Goal: Find specific page/section: Find specific page/section

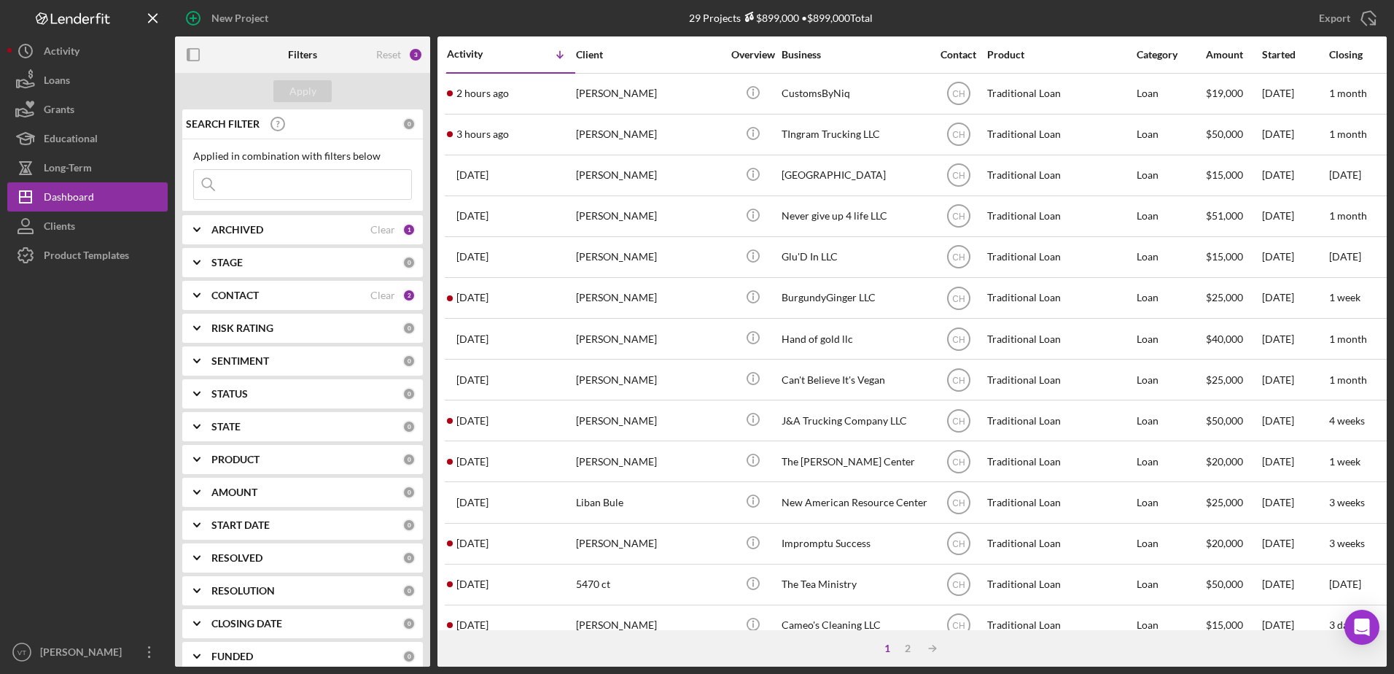
click at [261, 289] on div "CONTACT Clear 2" at bounding box center [313, 295] width 204 height 13
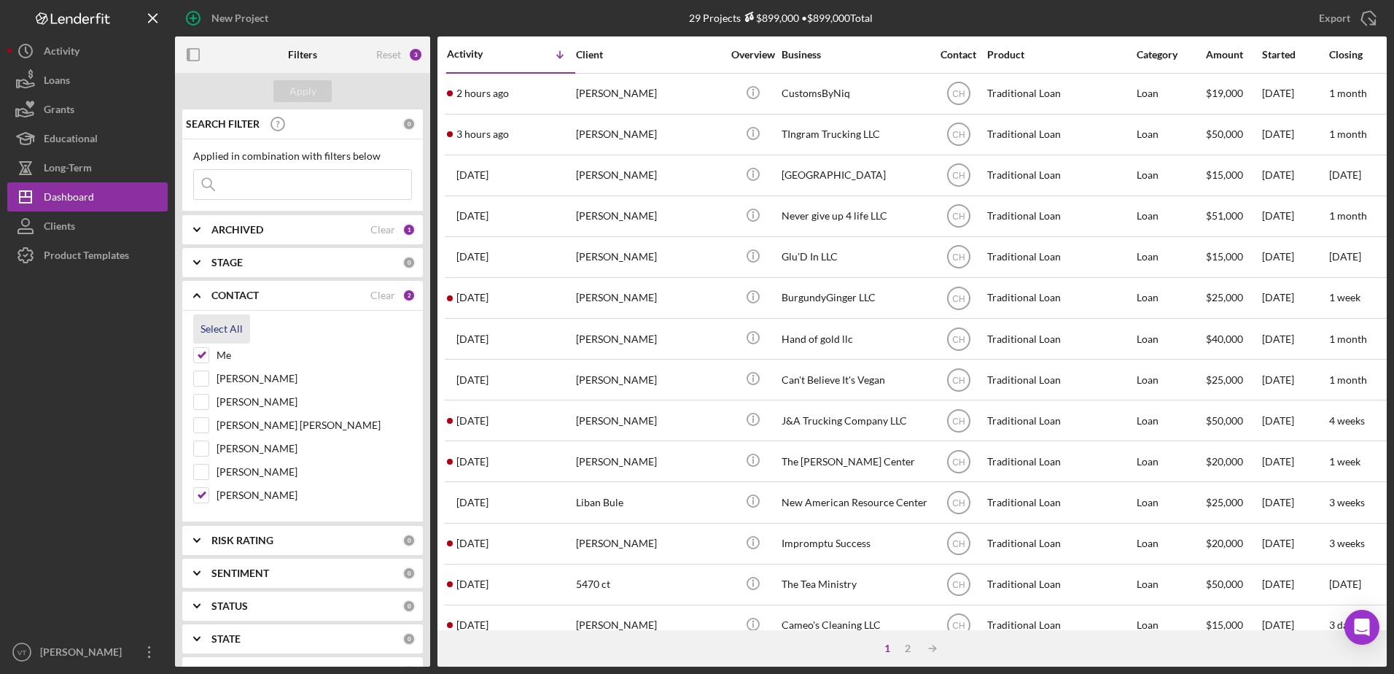
click at [219, 331] on div "Select All" at bounding box center [221, 328] width 42 height 29
checkbox input "true"
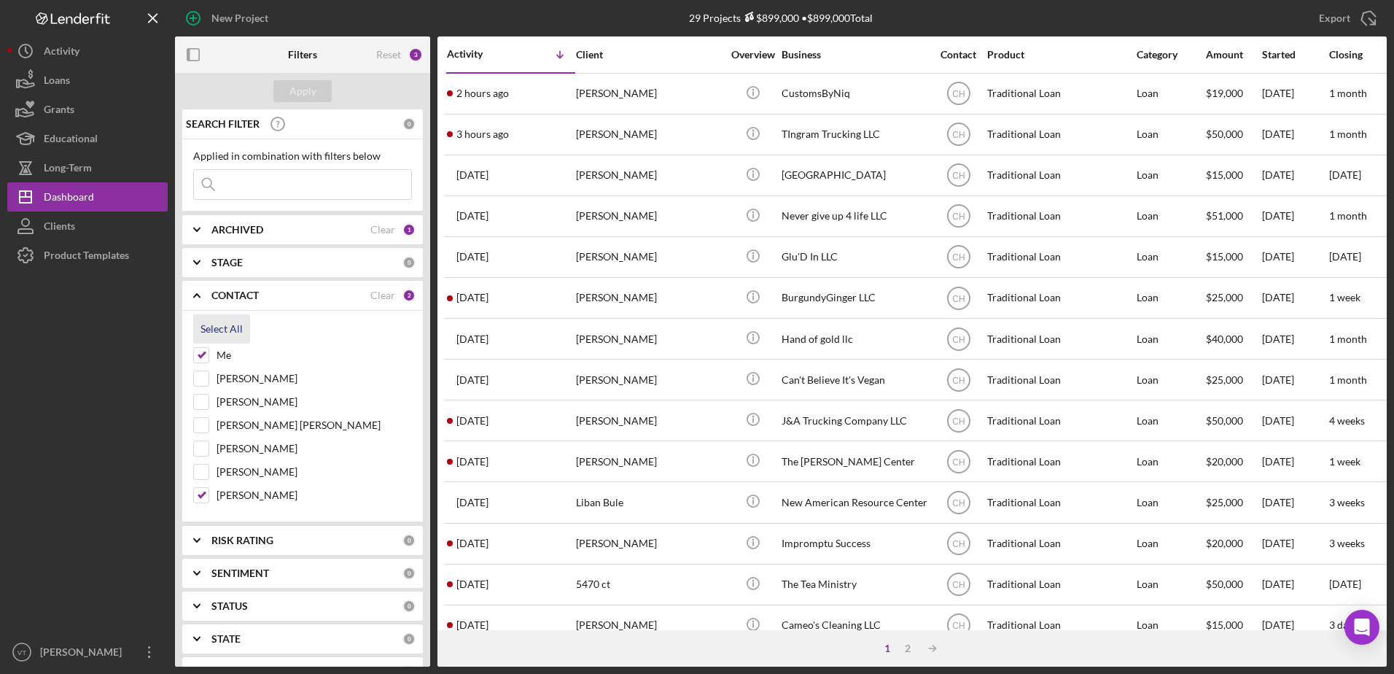
checkbox input "true"
click at [277, 201] on div "Applied in combination with filters below Icon/Menu Close" at bounding box center [302, 175] width 241 height 72
click at [274, 191] on input at bounding box center [302, 184] width 217 height 29
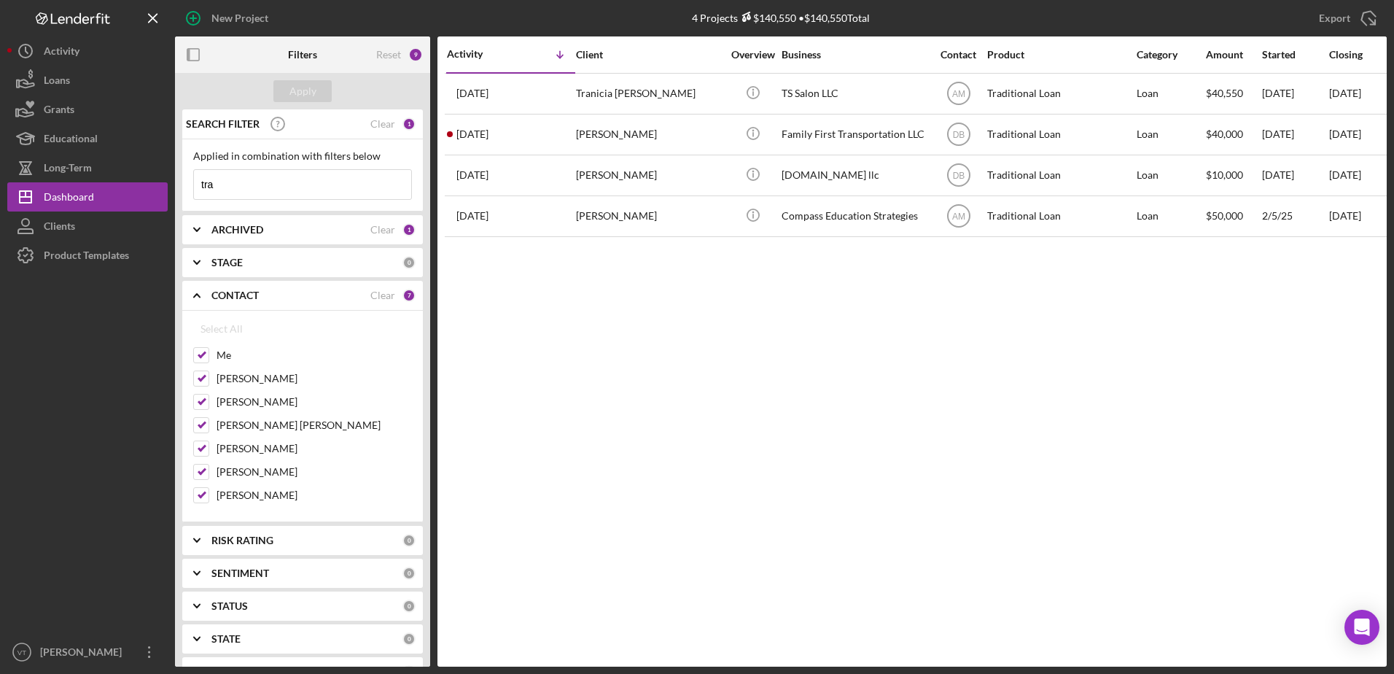
type input "tra"
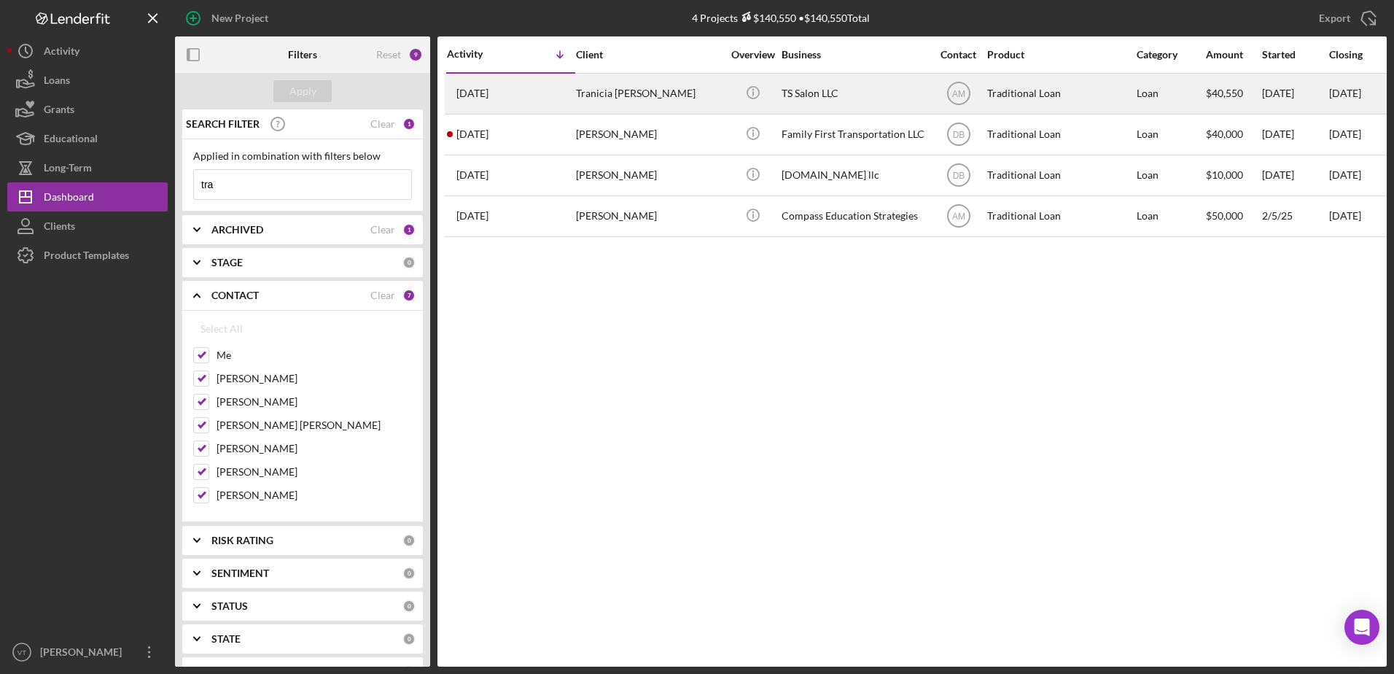
click at [611, 85] on div "Tranicia [PERSON_NAME]" at bounding box center [649, 93] width 146 height 39
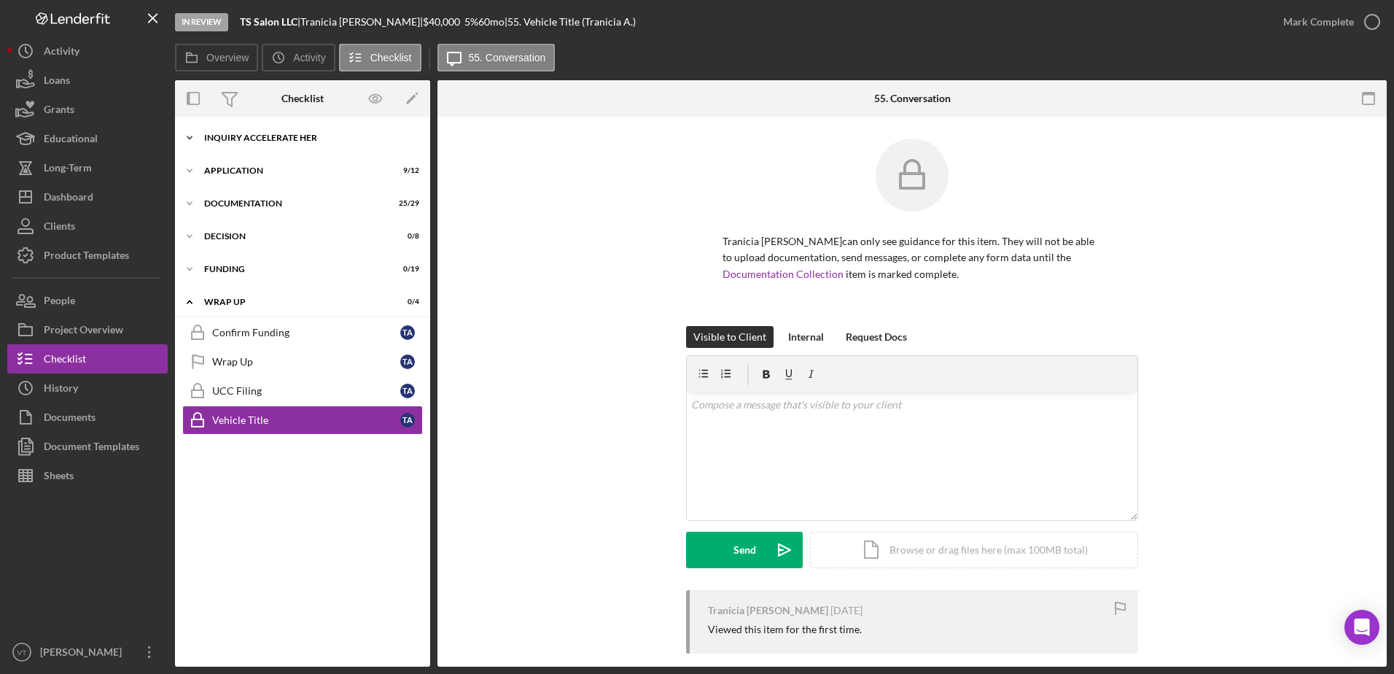
click at [277, 135] on div "Inquiry Accelerate Her" at bounding box center [308, 137] width 208 height 9
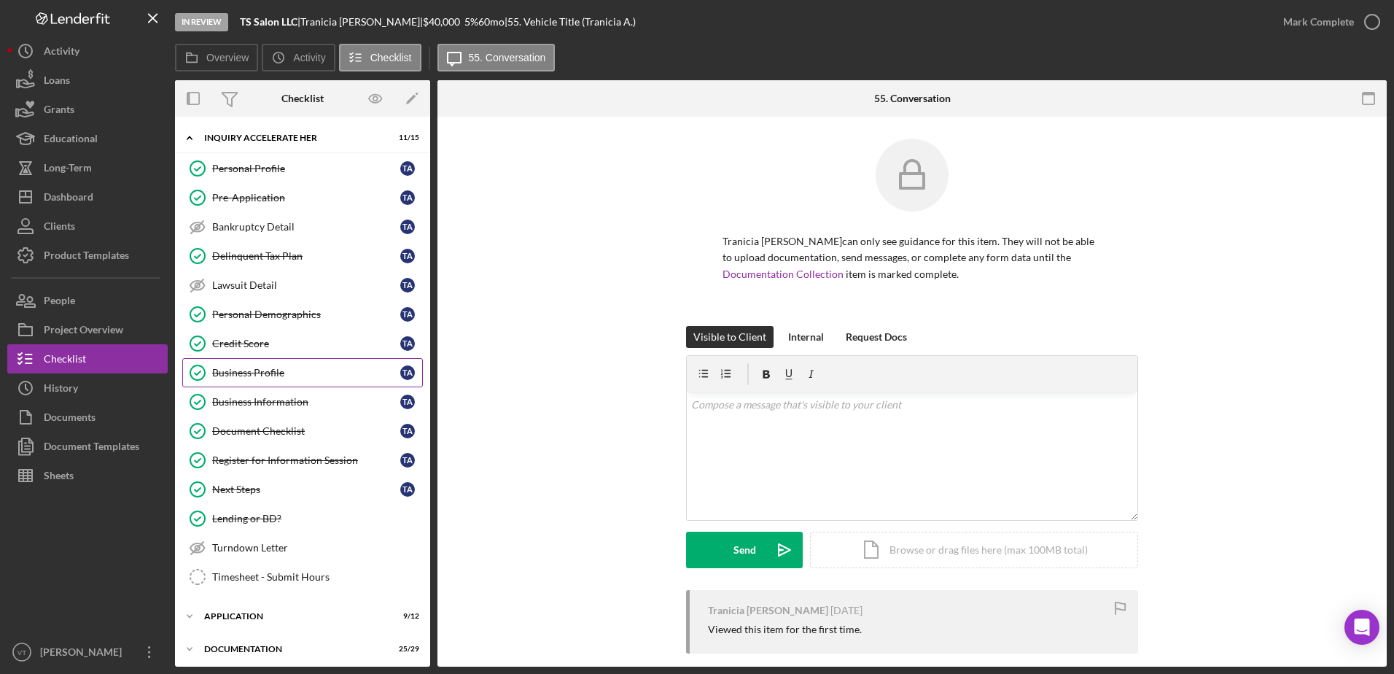
click at [287, 373] on div "Business Profile" at bounding box center [306, 373] width 188 height 12
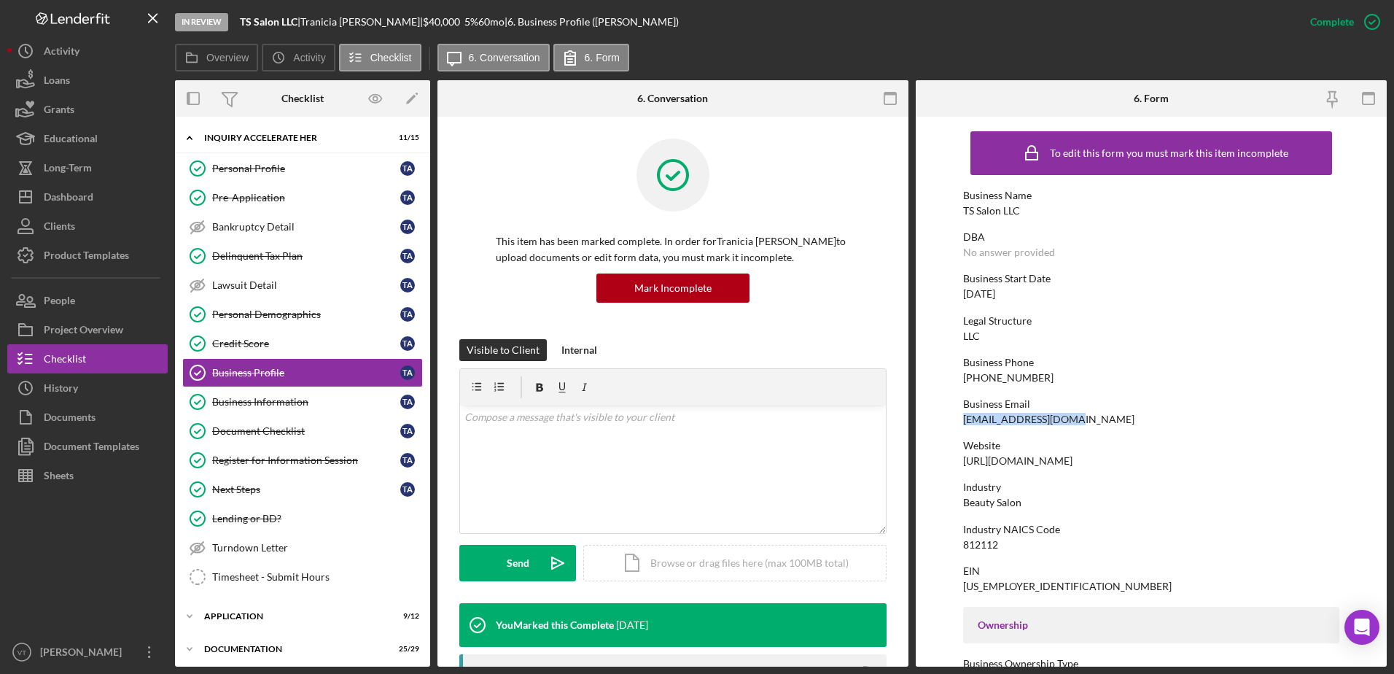
drag, startPoint x: 1064, startPoint y: 418, endPoint x: 962, endPoint y: 416, distance: 102.1
click at [962, 416] on form "To edit this form you must mark this item incomplete Business Name TS Salon LLC…" at bounding box center [1151, 392] width 471 height 550
copy div "[EMAIL_ADDRESS][DOMAIN_NAME]"
drag, startPoint x: 60, startPoint y: 209, endPoint x: 70, endPoint y: 203, distance: 11.4
click at [60, 209] on div "Dashboard" at bounding box center [69, 198] width 50 height 33
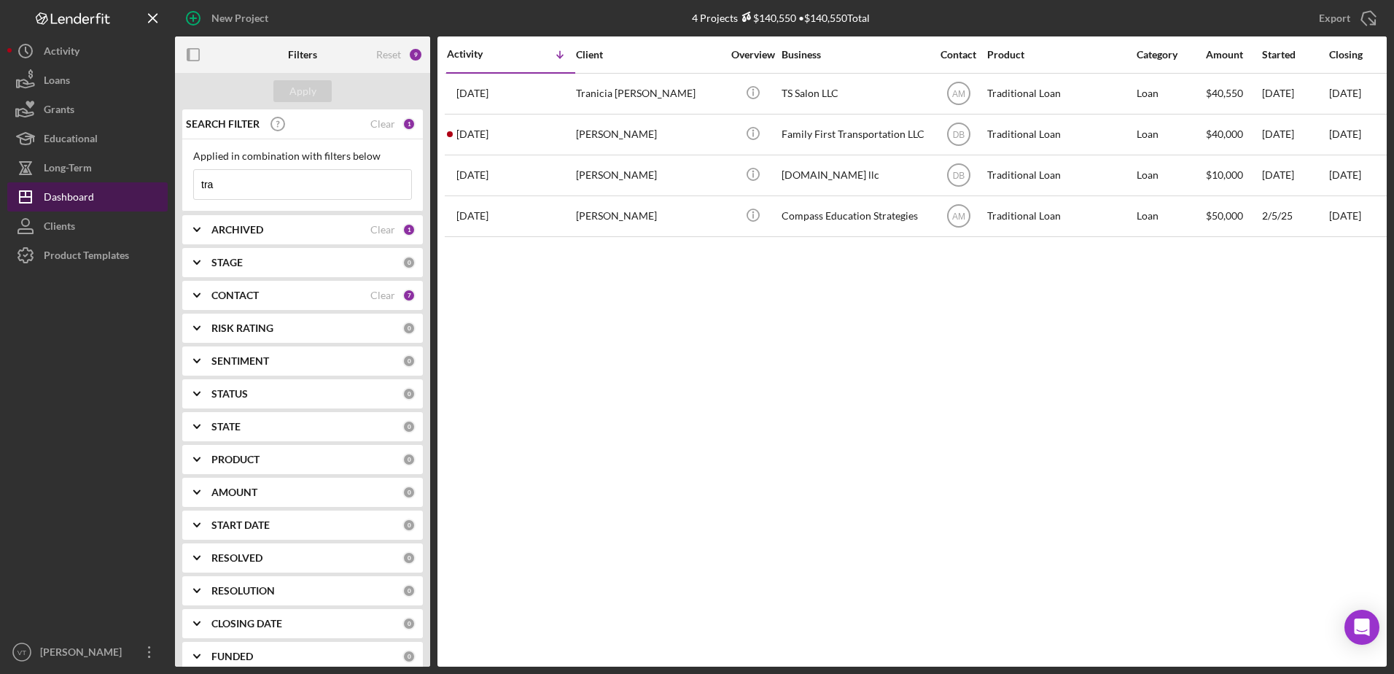
drag, startPoint x: 261, startPoint y: 191, endPoint x: 161, endPoint y: 187, distance: 100.0
click at [168, 189] on div "New Project 4 Projects $140,550 • $140,550 Total tra Export Icon/Export Filters…" at bounding box center [696, 333] width 1379 height 666
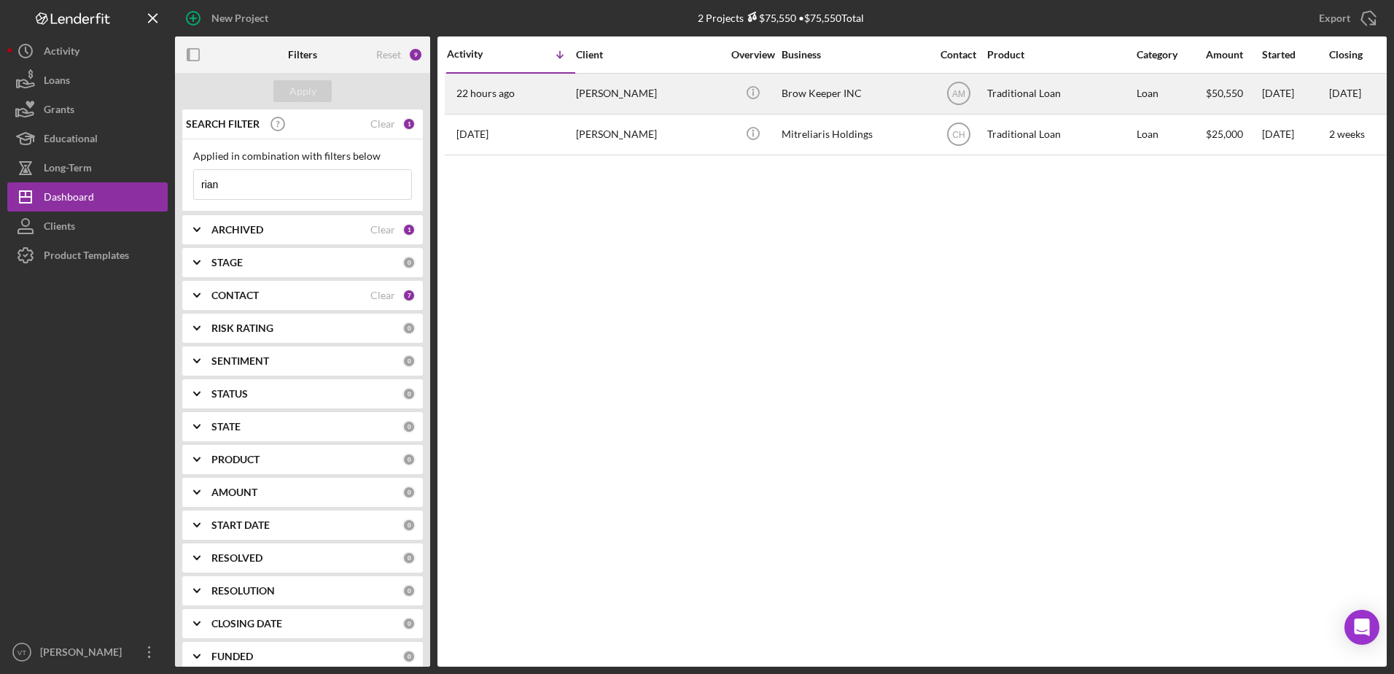
type input "rian"
click at [795, 89] on div "Brow Keeper INC" at bounding box center [855, 93] width 146 height 39
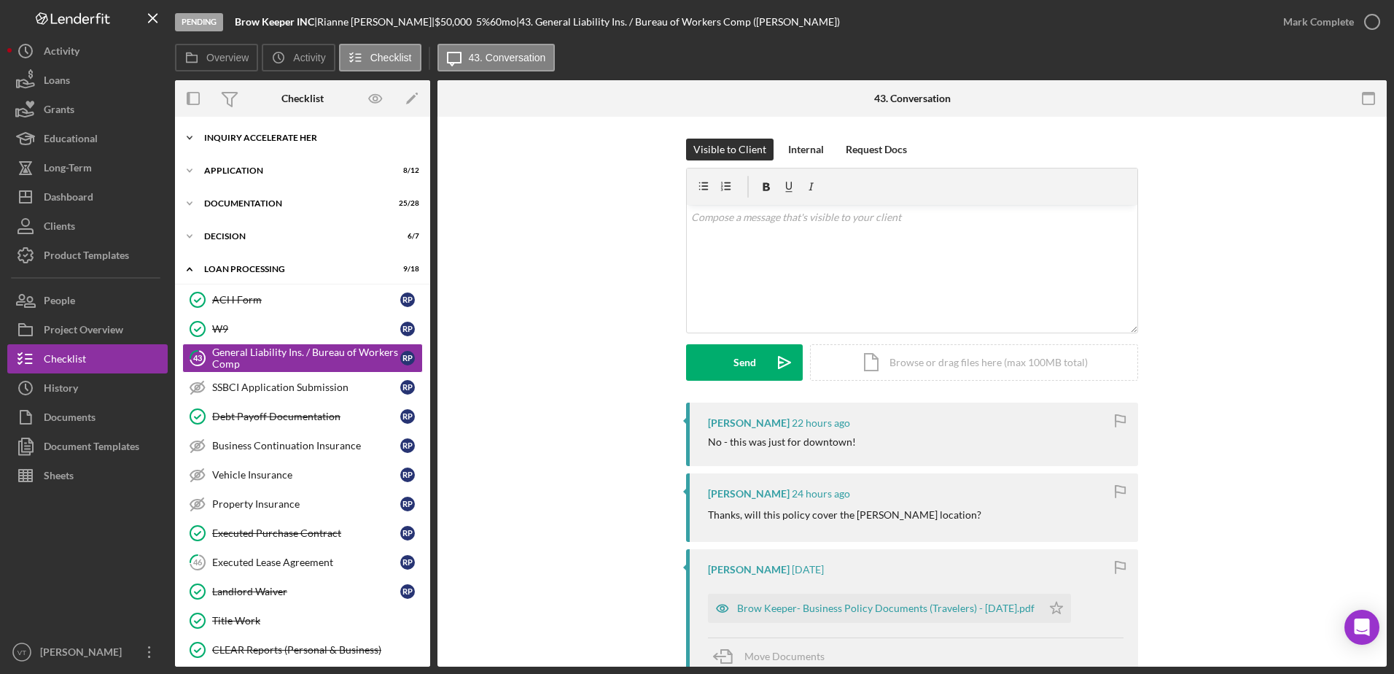
click at [248, 148] on div "Icon/Expander Inquiry Accelerate Her 10 / 15" at bounding box center [302, 137] width 255 height 29
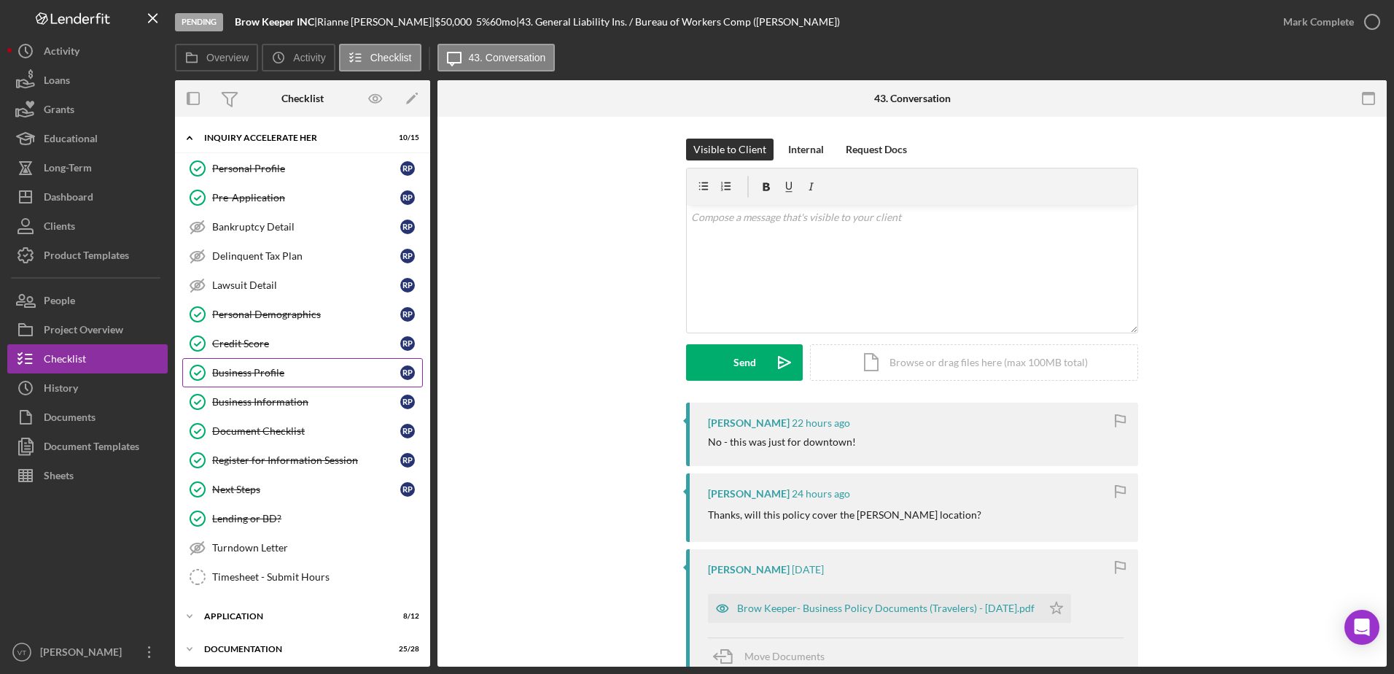
click at [262, 373] on div "Business Profile" at bounding box center [306, 373] width 188 height 12
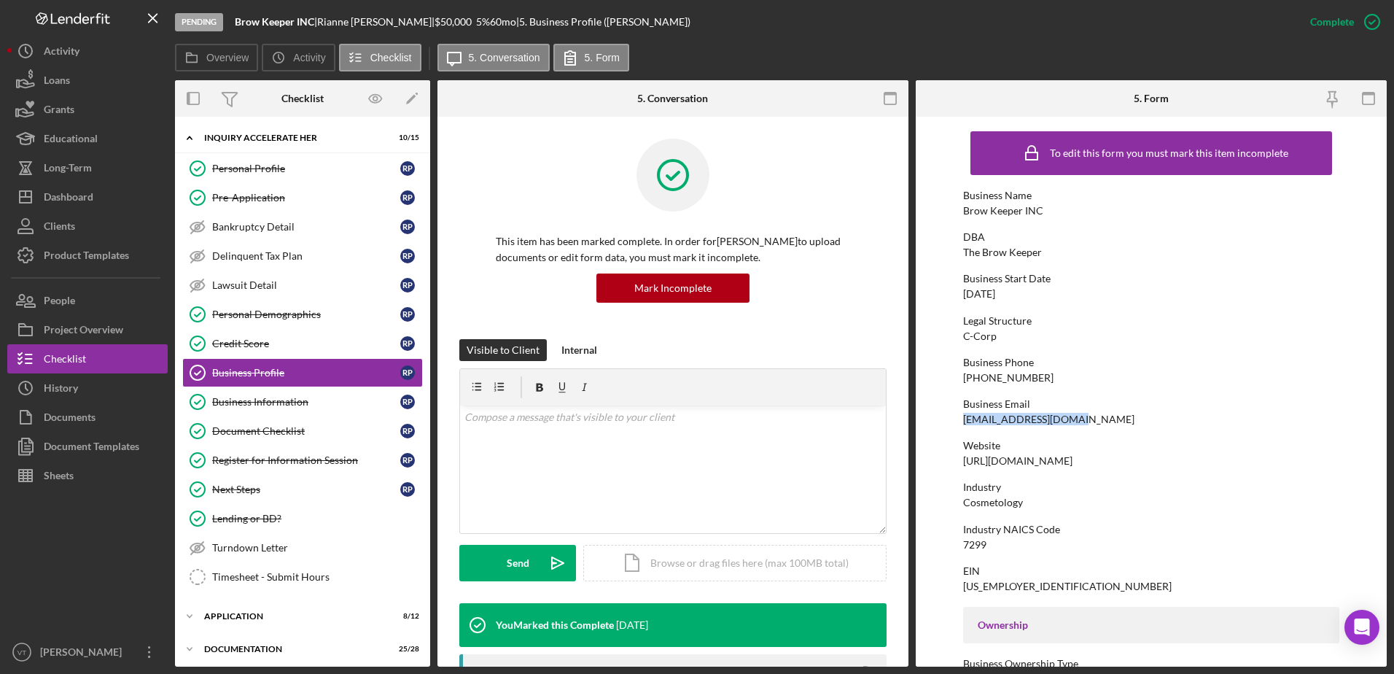
drag, startPoint x: 1074, startPoint y: 419, endPoint x: 959, endPoint y: 416, distance: 115.2
click at [959, 416] on form "To edit this form you must mark this item incomplete Business Name Brow Keeper …" at bounding box center [1151, 392] width 471 height 550
copy div "[EMAIL_ADDRESS][DOMAIN_NAME]"
click at [110, 187] on button "Icon/Dashboard Dashboard" at bounding box center [87, 196] width 160 height 29
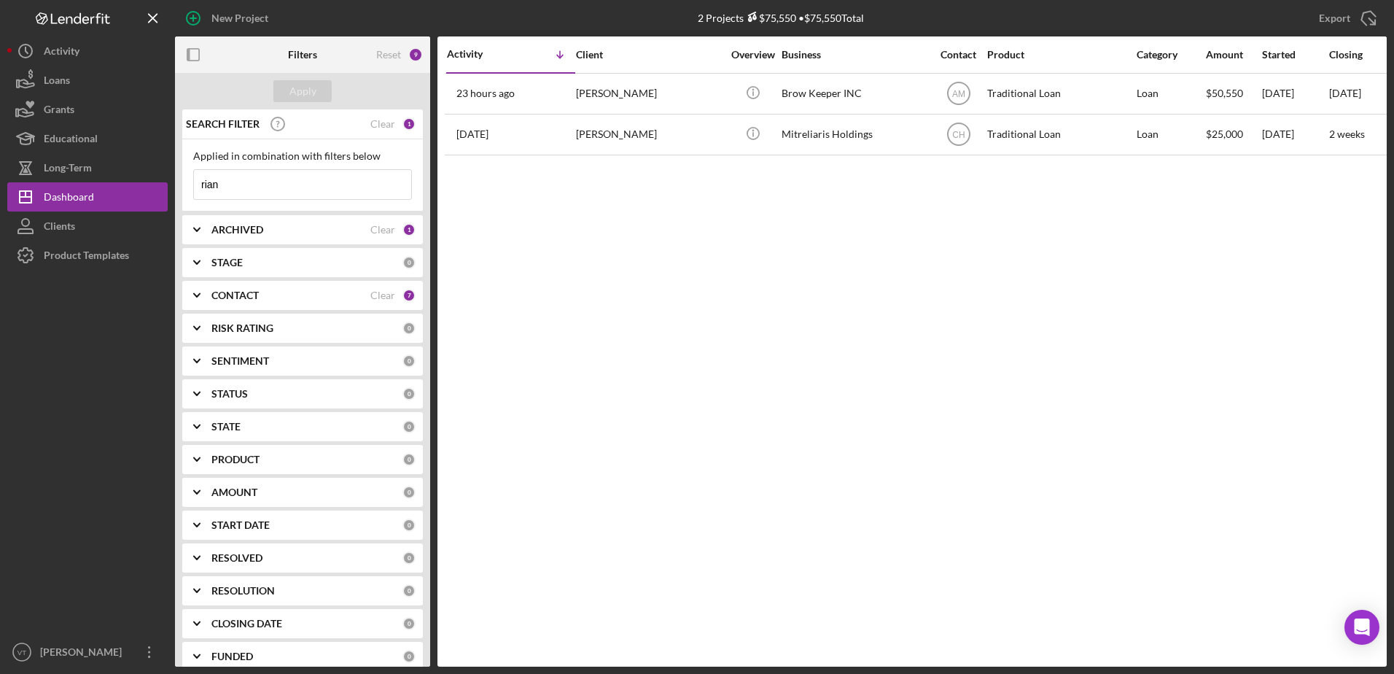
click at [248, 297] on b "CONTACT" at bounding box center [234, 295] width 47 height 12
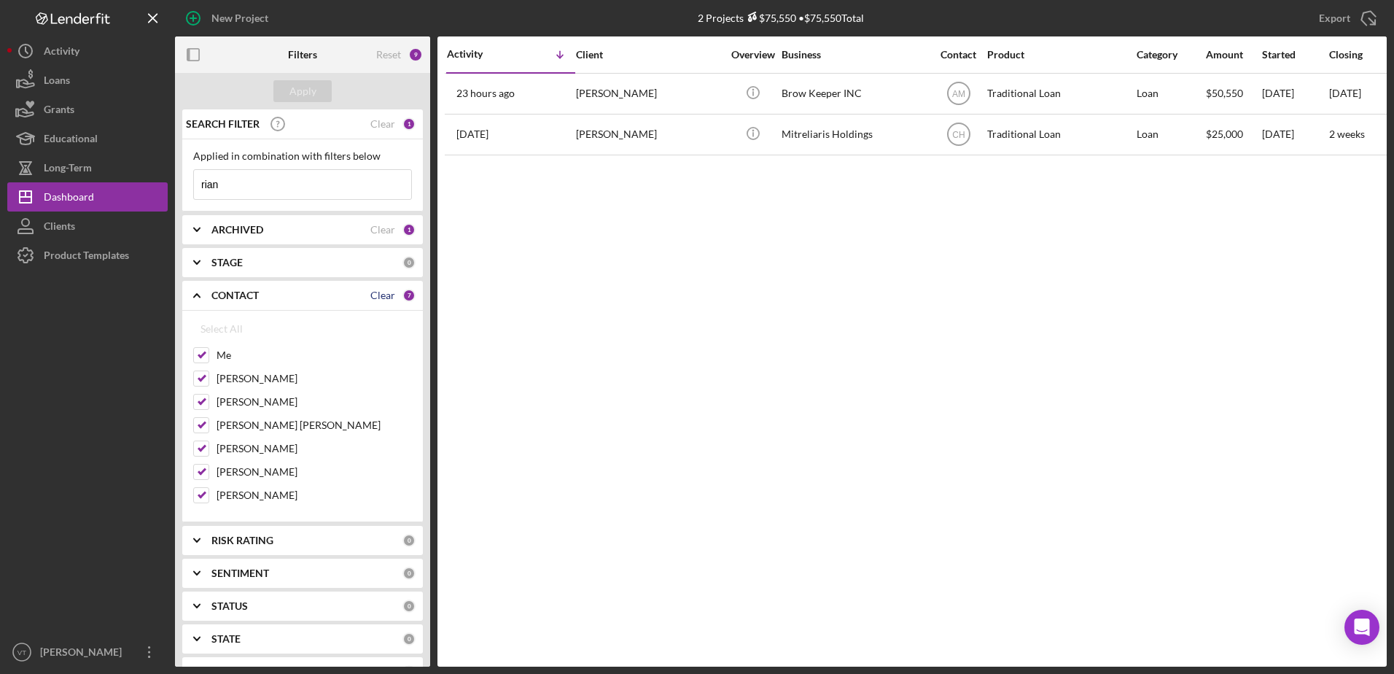
click at [374, 296] on div "Clear" at bounding box center [382, 295] width 25 height 12
checkbox input "false"
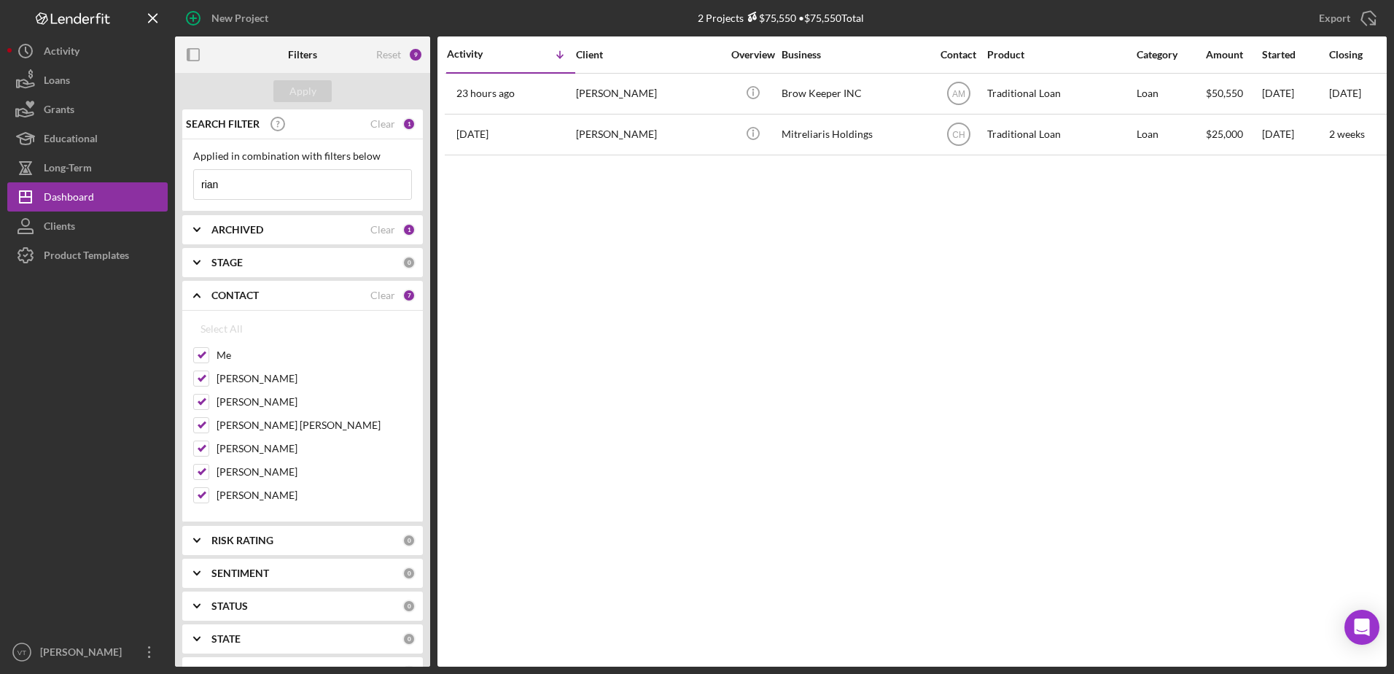
checkbox input "false"
click at [297, 89] on div "Apply" at bounding box center [302, 91] width 27 height 22
drag, startPoint x: 250, startPoint y: 188, endPoint x: 182, endPoint y: 180, distance: 69.0
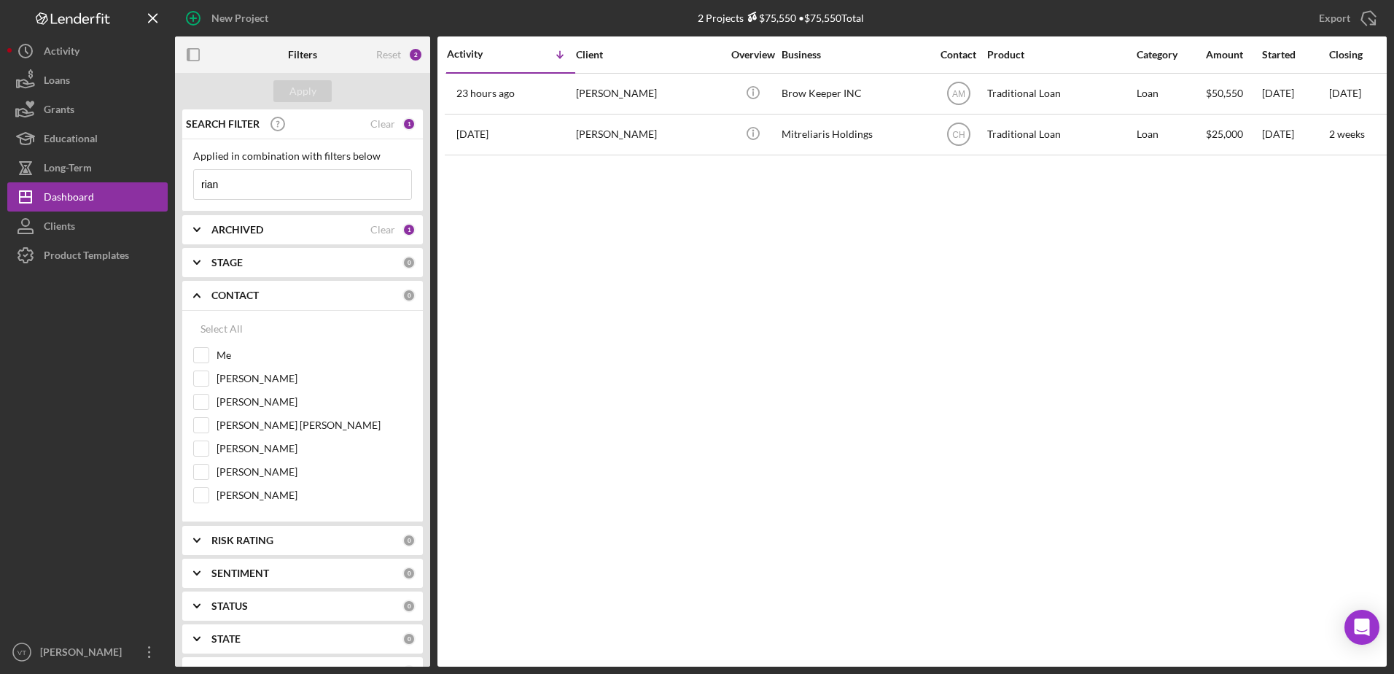
click at [198, 179] on input "rian" at bounding box center [302, 184] width 217 height 29
click at [194, 294] on icon "Icon/Expander" at bounding box center [197, 295] width 36 height 36
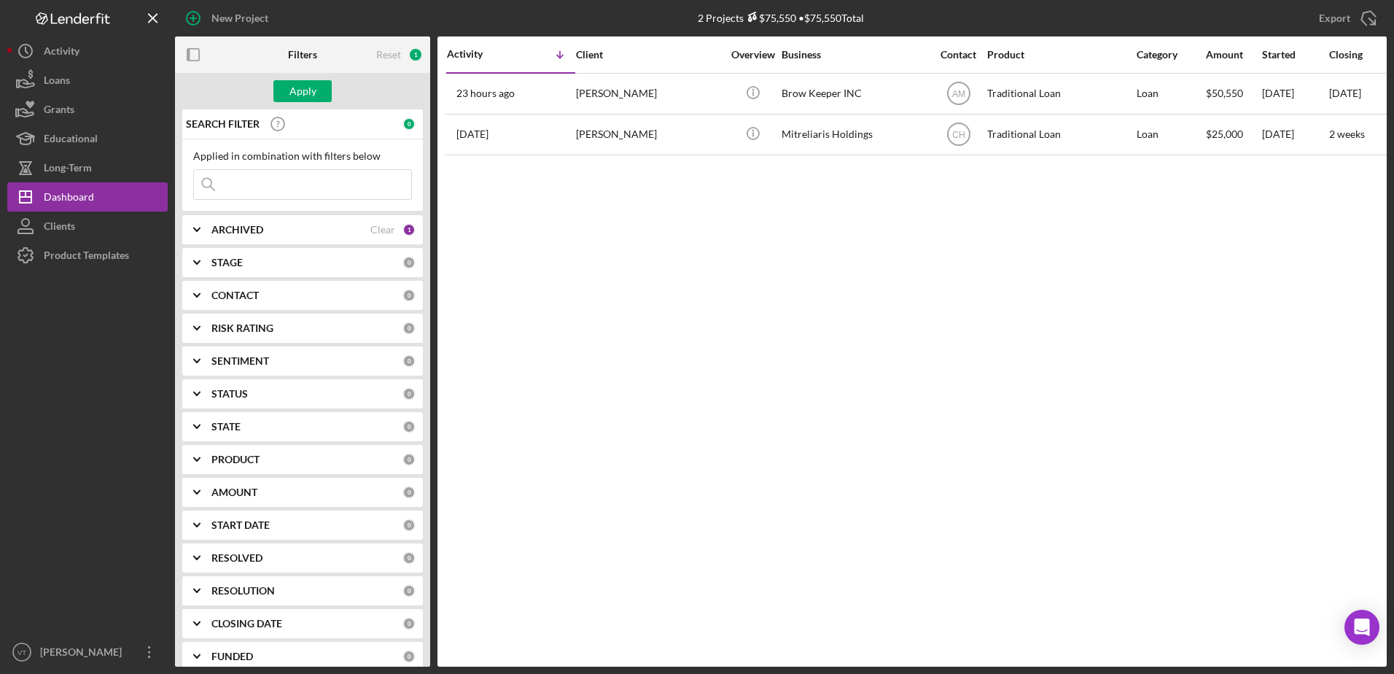
click at [248, 284] on div "CONTACT 0" at bounding box center [313, 295] width 204 height 29
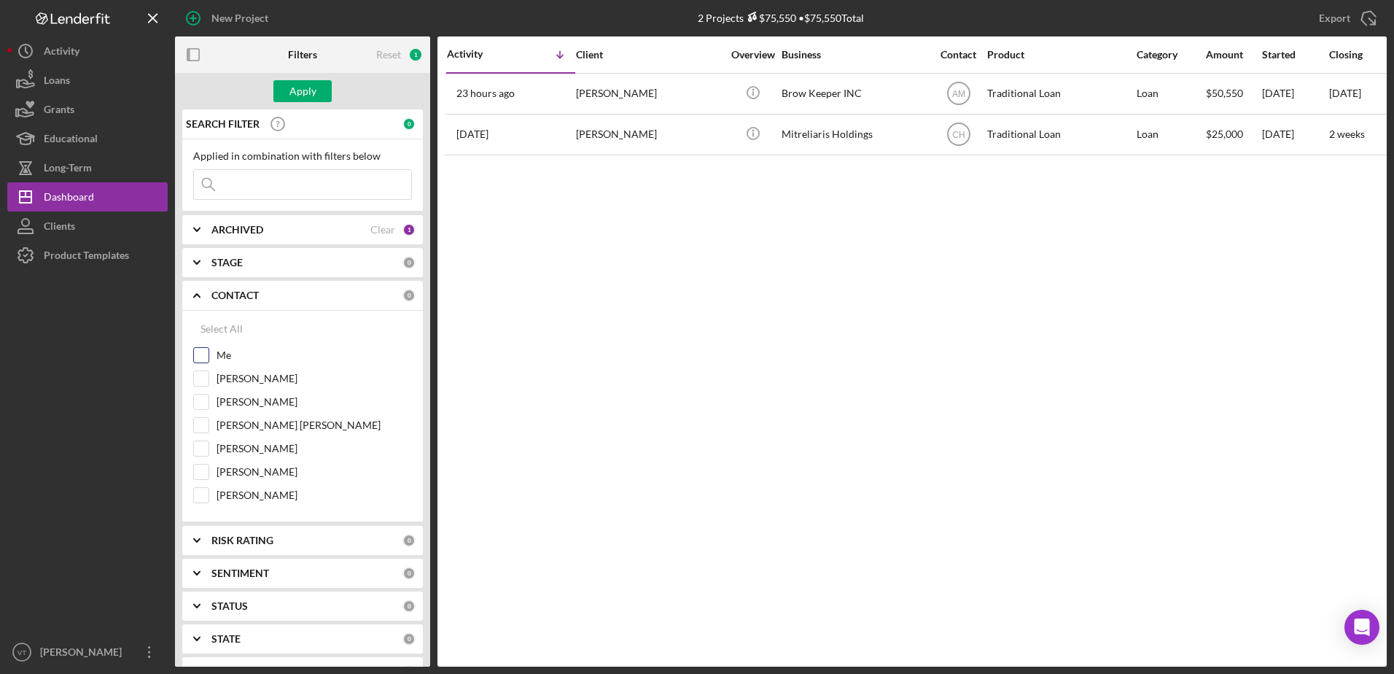
click at [214, 354] on div "Me" at bounding box center [302, 358] width 219 height 23
click at [204, 496] on input "[PERSON_NAME]" at bounding box center [201, 495] width 15 height 15
checkbox input "true"
click at [204, 351] on input "Me" at bounding box center [201, 355] width 15 height 15
checkbox input "true"
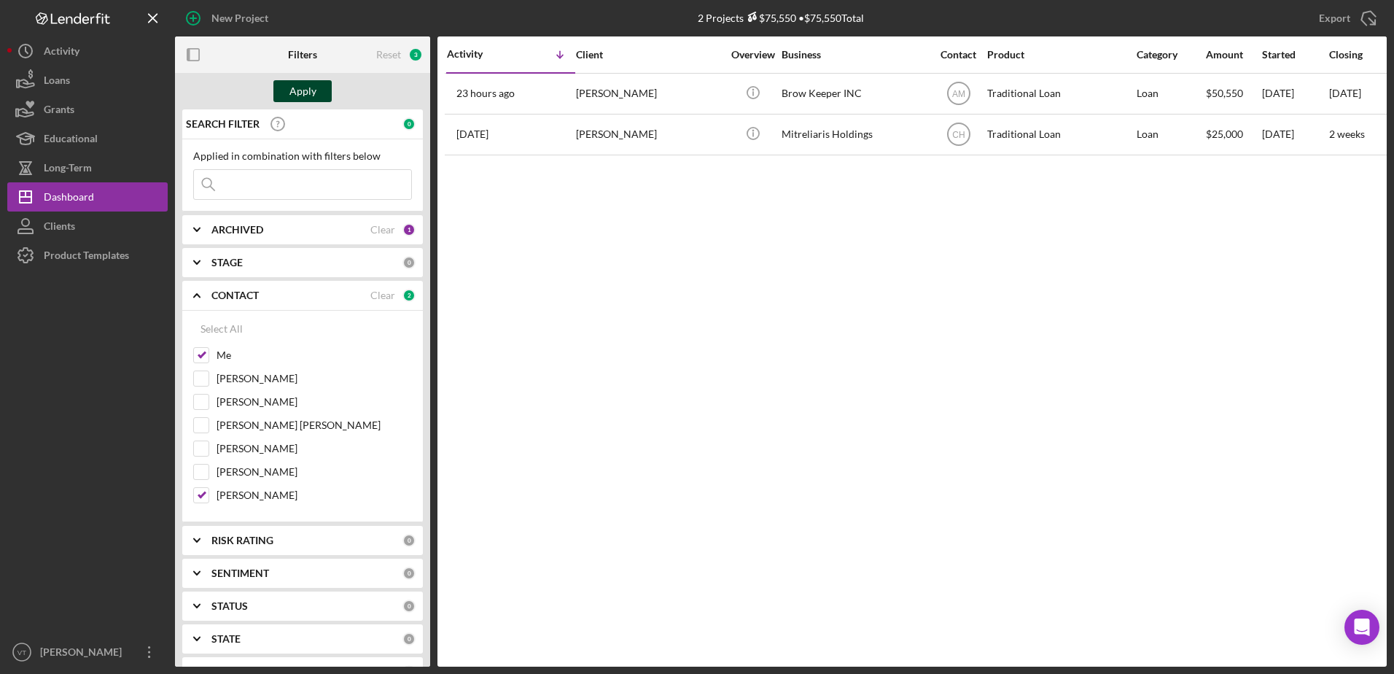
click at [308, 98] on div "Apply" at bounding box center [302, 91] width 27 height 22
